Goal: Book appointment/travel/reservation

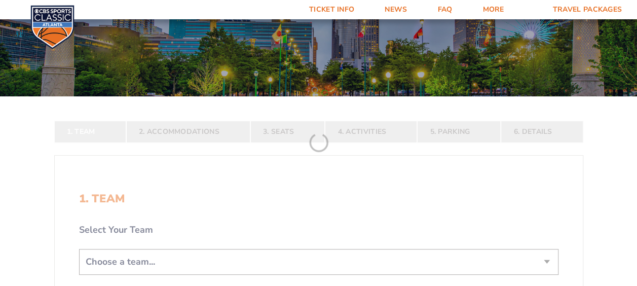
scroll to position [101, 0]
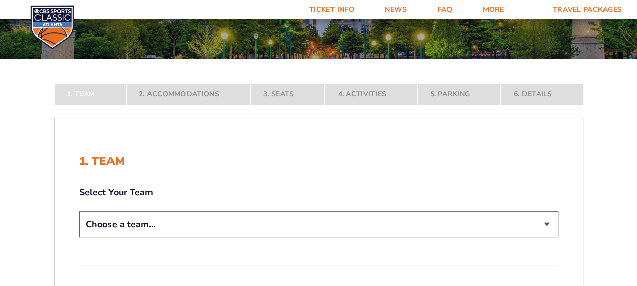
click at [207, 230] on select "Choose a team... [US_STATE] Wildcats [US_STATE] State Buckeyes [US_STATE] Tar H…" at bounding box center [319, 224] width 480 height 26
select select "12956"
click at [79, 237] on select "Choose a team... [US_STATE] Wildcats [US_STATE] State Buckeyes [US_STATE] Tar H…" at bounding box center [319, 224] width 480 height 26
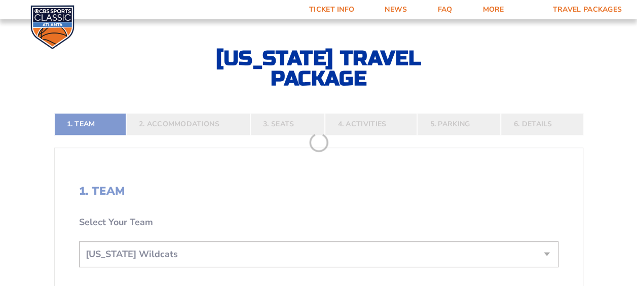
scroll to position [304, 0]
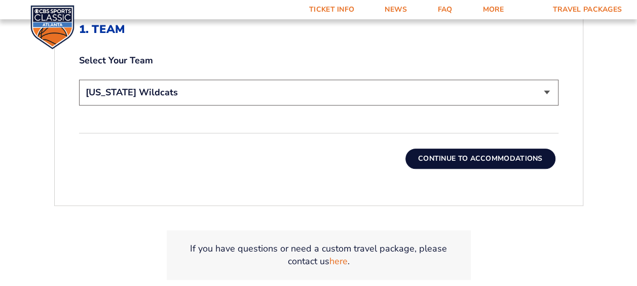
click at [472, 155] on button "Continue To Accommodations" at bounding box center [481, 159] width 150 height 20
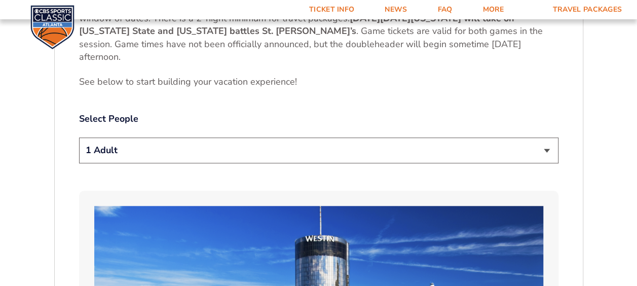
scroll to position [490, 0]
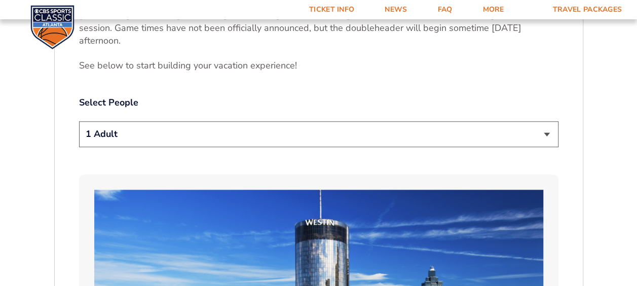
click at [277, 140] on select "1 Adult 2 Adults 3 Adults 4 Adults 2 Adults + 1 Child 2 Adults + 2 Children 2 A…" at bounding box center [319, 134] width 480 height 26
select select "2 Adults + 2 Children"
click at [79, 121] on select "1 Adult 2 Adults 3 Adults 4 Adults 2 Adults + 1 Child 2 Adults + 2 Children 2 A…" at bounding box center [319, 134] width 480 height 26
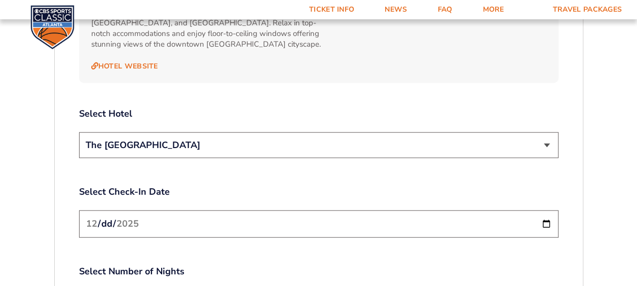
scroll to position [1149, 0]
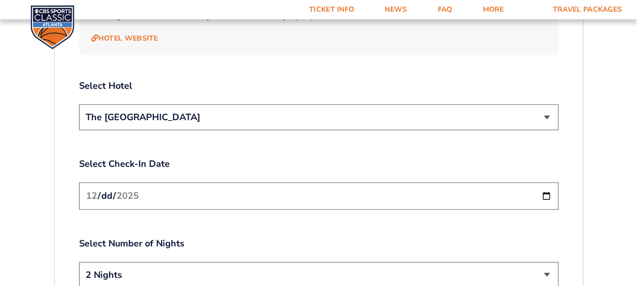
click at [254, 111] on select "The [GEOGRAPHIC_DATA]" at bounding box center [319, 117] width 480 height 26
click at [256, 110] on select "The [GEOGRAPHIC_DATA]" at bounding box center [319, 117] width 480 height 26
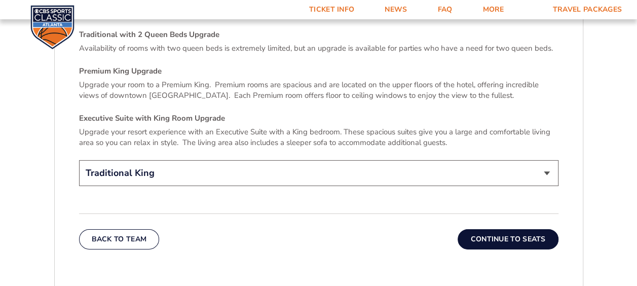
scroll to position [1555, 0]
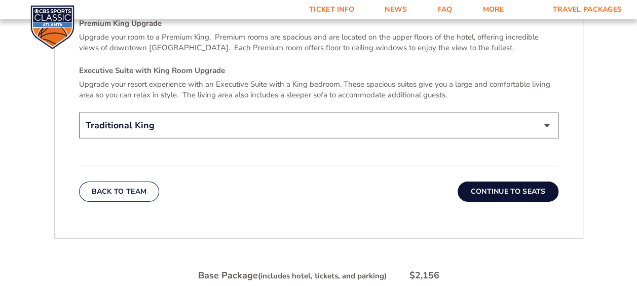
click at [526, 185] on button "Continue To Seats" at bounding box center [508, 192] width 100 height 20
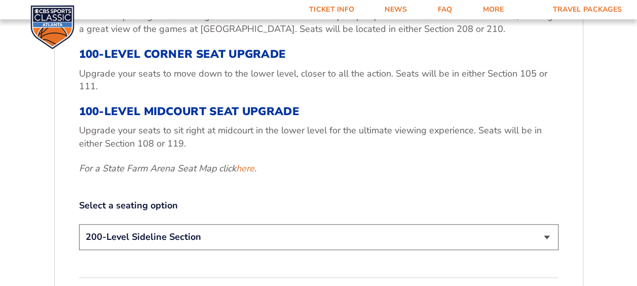
scroll to position [338, 0]
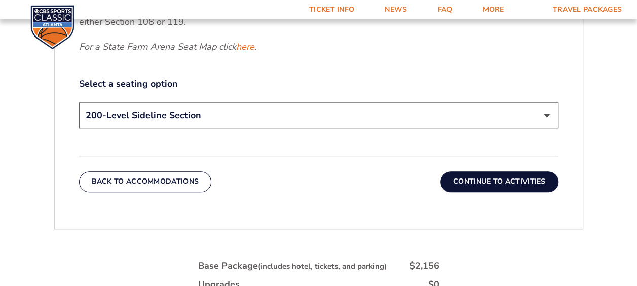
click at [504, 177] on button "Continue To Activities" at bounding box center [500, 181] width 118 height 20
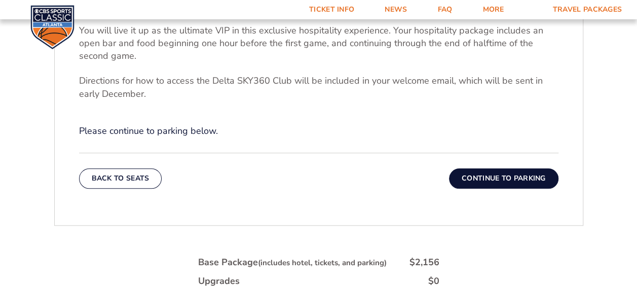
scroll to position [388, 0]
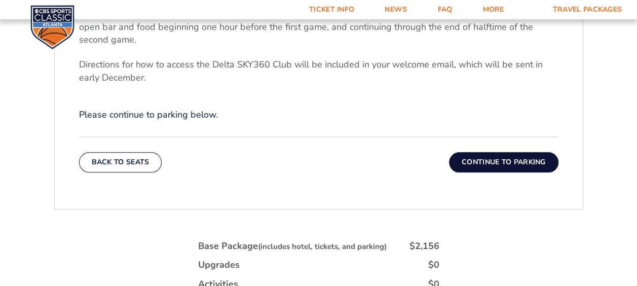
click at [512, 162] on button "Continue To Parking" at bounding box center [504, 162] width 110 height 20
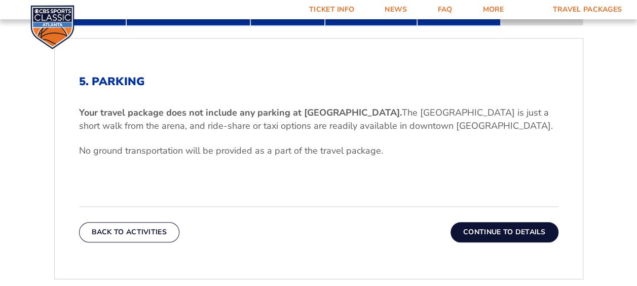
scroll to position [236, 0]
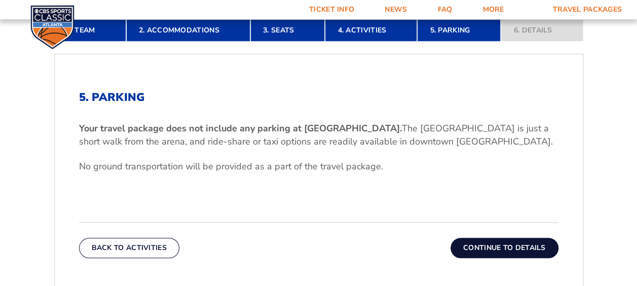
click at [507, 244] on button "Continue To Details" at bounding box center [505, 248] width 108 height 20
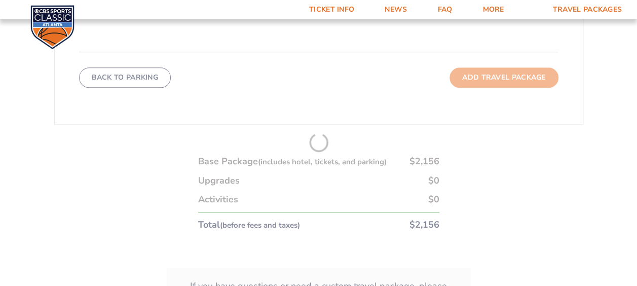
scroll to position [490, 0]
